Goal: Task Accomplishment & Management: Complete application form

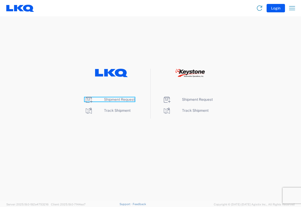
click at [106, 99] on span "Shipment Request" at bounding box center [119, 100] width 31 height 4
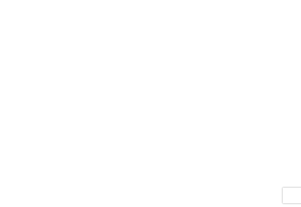
select select "FULL"
select select "LBS"
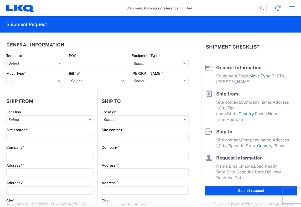
click at [124, 9] on input "search" at bounding box center [191, 8] width 136 height 10
type input "56608551"
click at [261, 8] on icon at bounding box center [262, 8] width 7 height 7
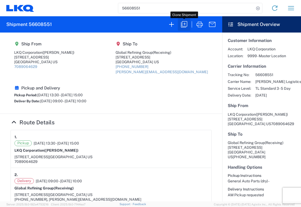
click at [185, 22] on icon "button" at bounding box center [184, 24] width 8 height 8
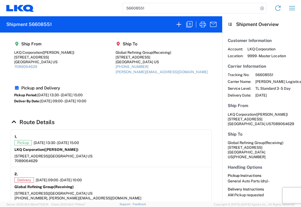
select select "FULL"
select select "US"
select select "LBS"
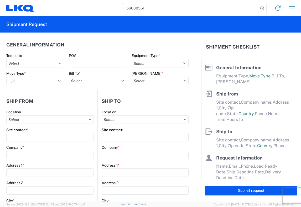
select select "STDV"
type input "Terry Simmons"
type input "LKQ Corporation"
type input "3130 S St Louis Ave"
type input "Chicago"
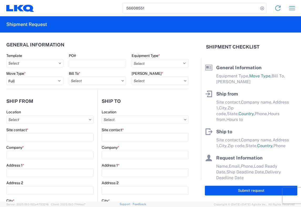
type input "60623-5012"
type input "Receiving"
type input "Global Refining Group"
type input "618 Main St"
type input "Kenbridge"
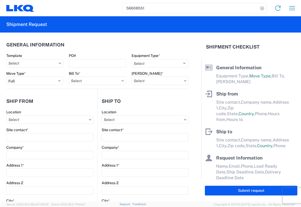
type input "23944"
type input "laura@globalrefininggroup.com"
type input "John F. Keating"
type input "jfkeating@lkqcorp.com, txsimmons@lkqcorp.com"
type input "4016018171"
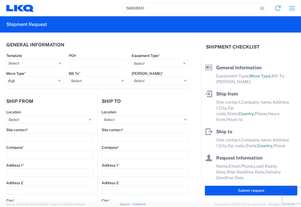
type input "2025-08-27"
type input "2025-08-29"
type textarea "AM Pickup requested"
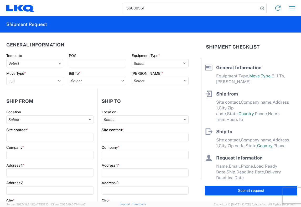
type input "24000"
type input "General Auto Parts (dry)"
type input "20"
type input "0"
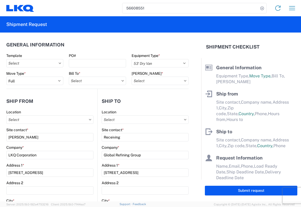
select select "US"
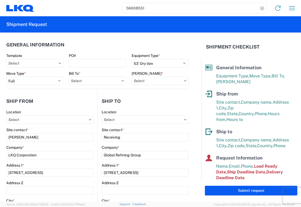
type input "1585- LKQ Chicago South"
type input "1481 - Precious Metals - Master Mining"
type input "1481-6300-66000-0000 - 1481 Freight Out"
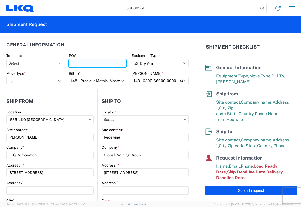
click at [71, 64] on input "PO#" at bounding box center [97, 63] width 57 height 8
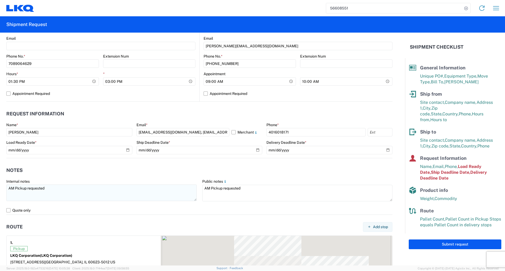
scroll to position [237, 0]
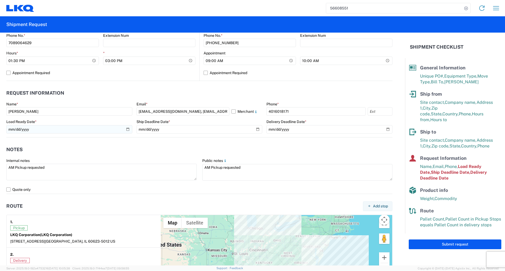
type input "1585-84"
click at [125, 129] on input "2025-08-27" at bounding box center [69, 129] width 126 height 8
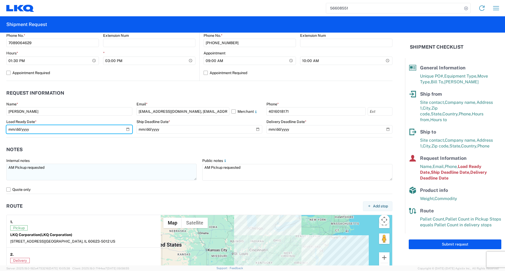
type input "2025-09-29"
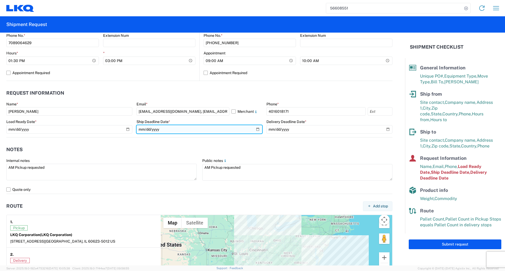
click at [254, 130] on input "2025-08-27" at bounding box center [199, 129] width 126 height 8
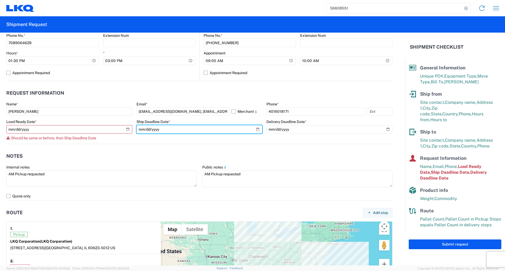
type input "2025-09-29"
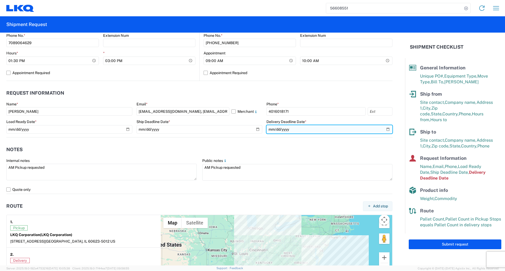
click at [301, 130] on input "2025-08-29" at bounding box center [329, 129] width 126 height 8
type input "2025-09-30"
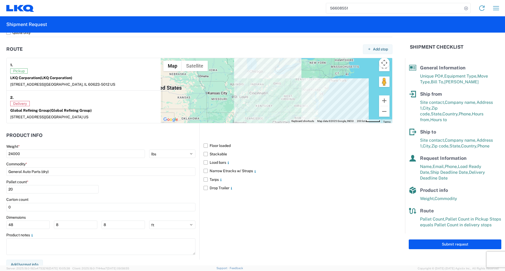
scroll to position [394, 0]
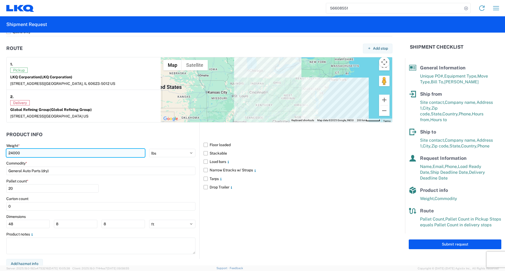
drag, startPoint x: 12, startPoint y: 153, endPoint x: 23, endPoint y: 152, distance: 10.5
click at [14, 153] on input "24000" at bounding box center [75, 153] width 139 height 8
type input "30000"
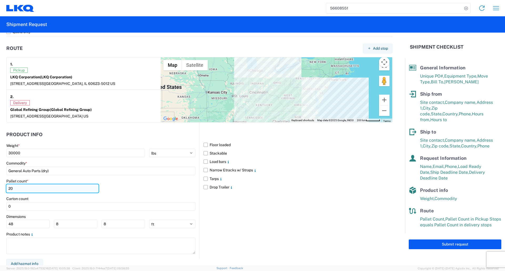
click at [14, 189] on input "20" at bounding box center [52, 188] width 92 height 8
type input "24"
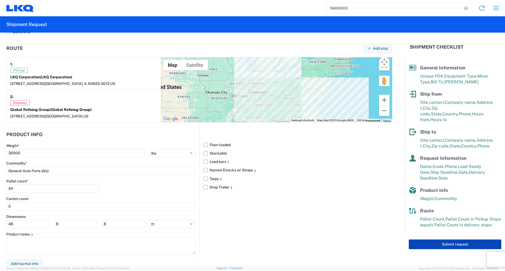
click at [301, 207] on button "Submit request" at bounding box center [455, 245] width 93 height 10
